Goal: Find contact information: Find contact information

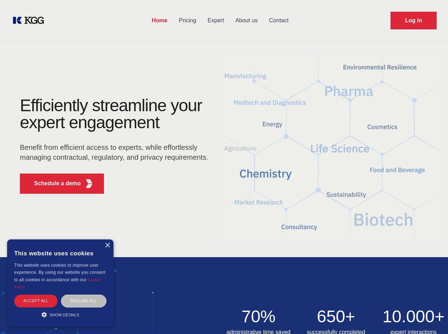
click at [224, 167] on div "Efficiently streamline your expert engagement Benefit from efficient access to …" at bounding box center [117, 148] width 216 height 102
click at [53, 184] on p "Schedule a demo" at bounding box center [57, 183] width 47 height 9
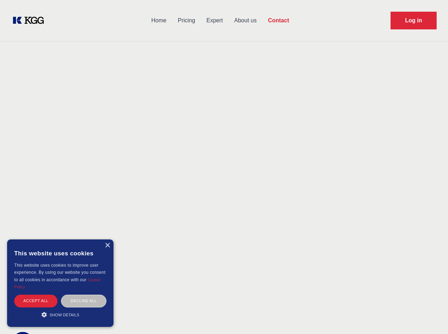
click at [107, 246] on div "× This website uses cookies This website uses cookies to improve user experienc…" at bounding box center [60, 284] width 106 height 88
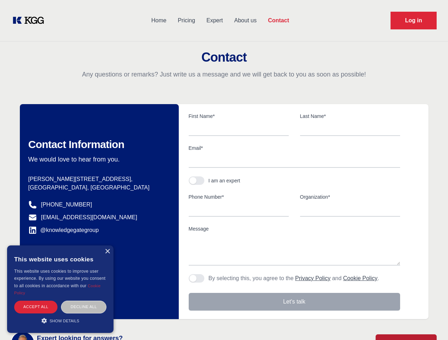
click at [36, 301] on div "Accept all" at bounding box center [35, 307] width 43 height 12
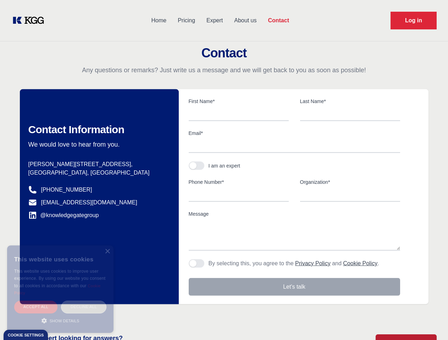
click at [84, 301] on div "Decline all" at bounding box center [83, 307] width 45 height 12
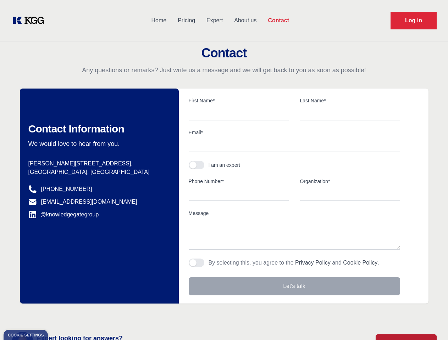
click at [60, 315] on main "Contact Any questions or remarks? Just write us a message and we will get back …" at bounding box center [224, 184] width 448 height 369
